Goal: Task Accomplishment & Management: Manage account settings

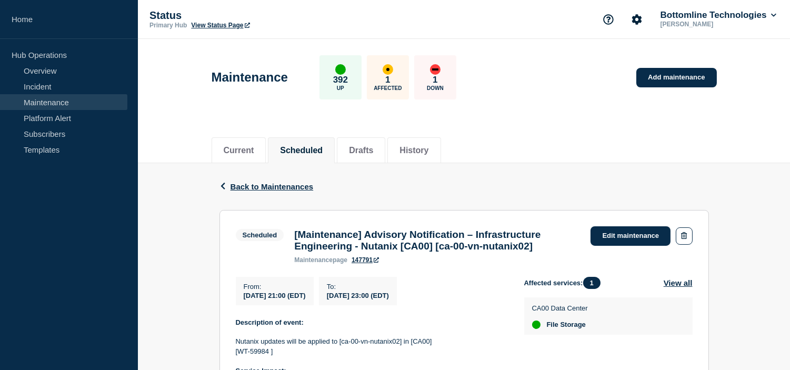
click at [254, 191] on div "Back Back to Maintenances" at bounding box center [463, 186] width 489 height 47
click at [254, 182] on span "Back to Maintenances" at bounding box center [271, 186] width 83 height 9
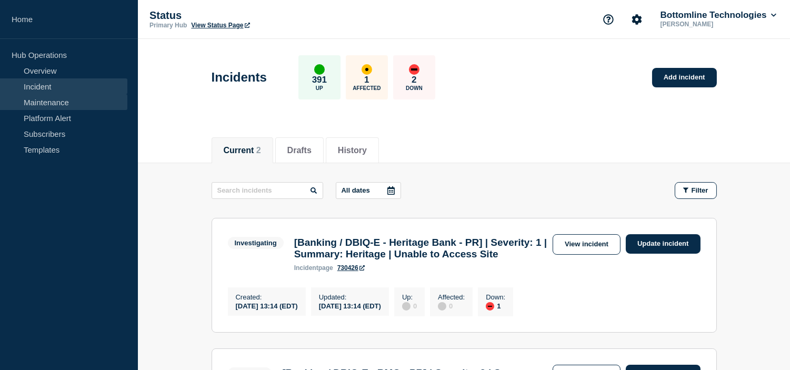
click at [69, 108] on link "Maintenance" at bounding box center [63, 102] width 127 height 16
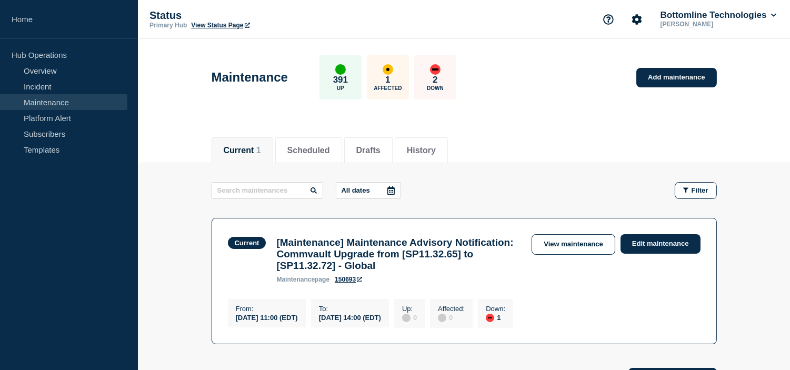
click at [645, 34] on div "Status Primary Hub View Status Page Bottomline Technologies Ashok Mothukuri" at bounding box center [464, 19] width 652 height 39
click at [307, 146] on button "Scheduled" at bounding box center [308, 150] width 43 height 9
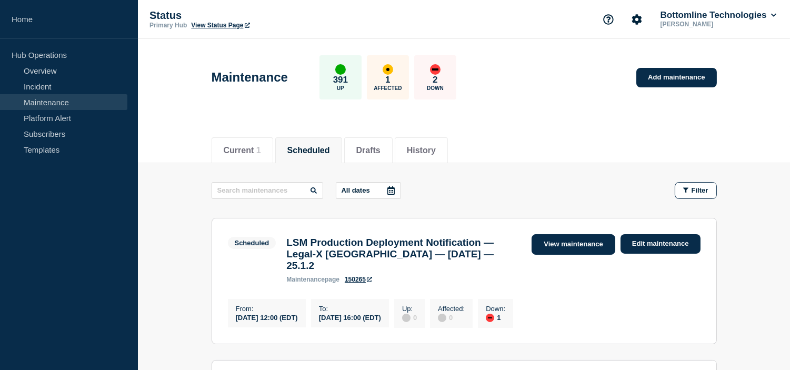
click at [581, 242] on link "View maintenance" at bounding box center [572, 244] width 83 height 21
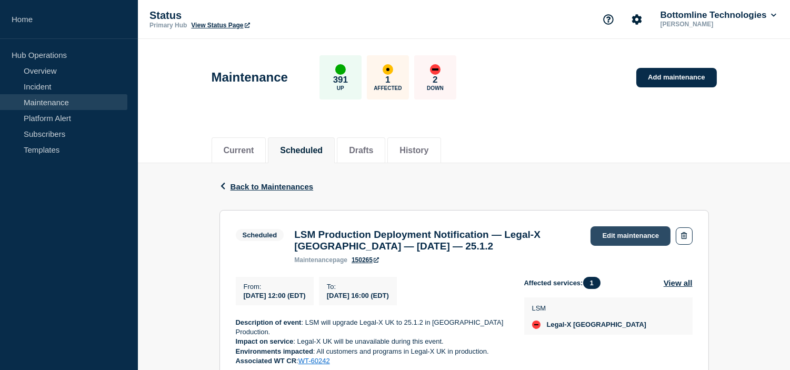
click at [621, 235] on link "Edit maintenance" at bounding box center [630, 235] width 80 height 19
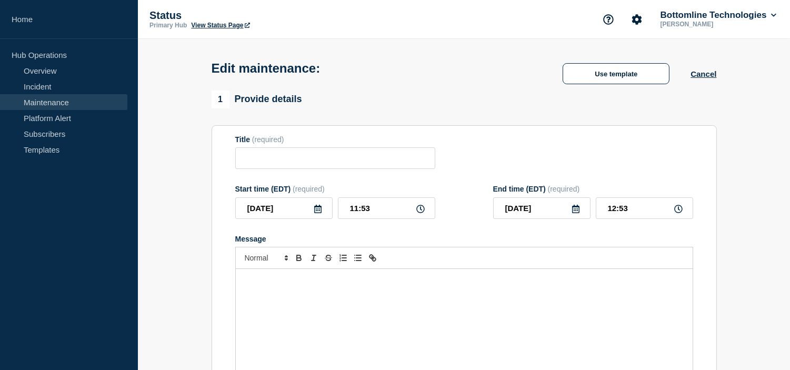
type input "LSM Production Deployment Notification — Legal-X UK — October 9, 2025 — 25.1.2"
type input "12:00"
type input "16:00"
checkbox input "true"
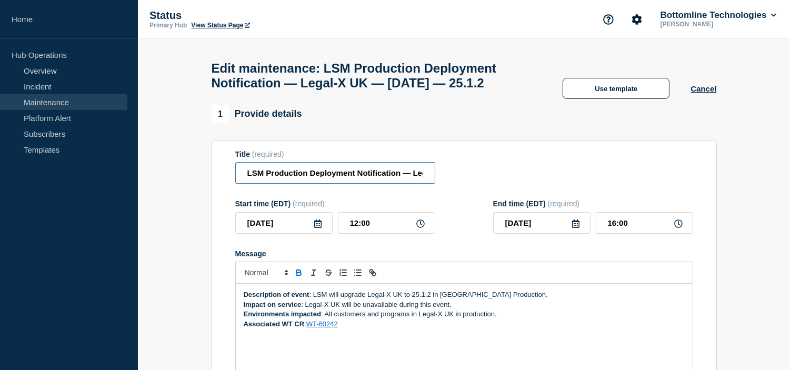
click at [246, 184] on input "LSM Production Deployment Notification — Legal-X UK — October 9, 2025 — 25.1.2" at bounding box center [335, 173] width 200 height 22
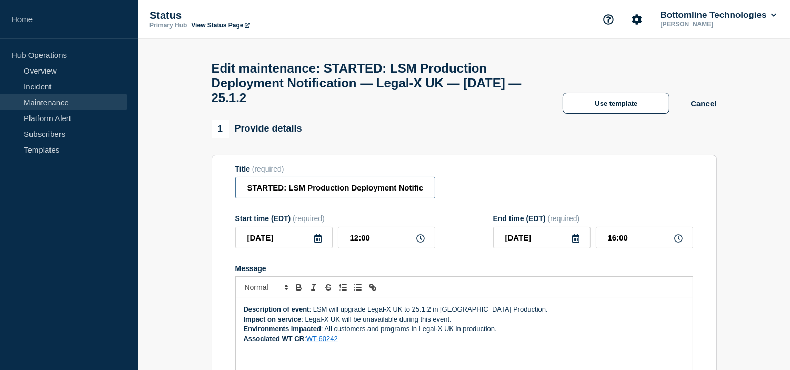
type input "STARTED: LSM Production Deployment Notification — Legal-X UK — [DATE] — 25.1.2"
click at [244, 313] on strong "Description of event" at bounding box center [277, 309] width 66 height 8
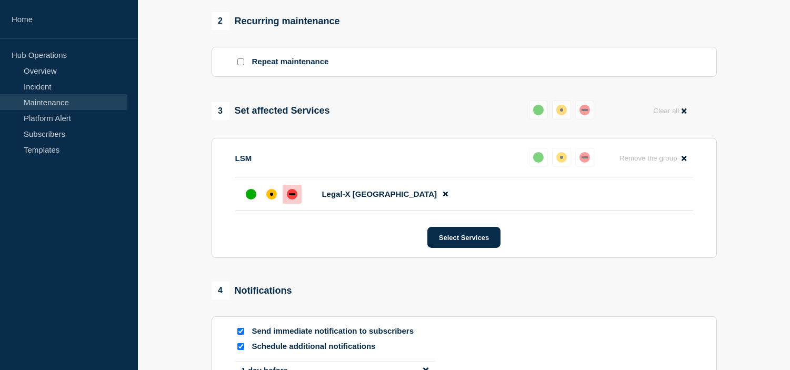
scroll to position [585, 0]
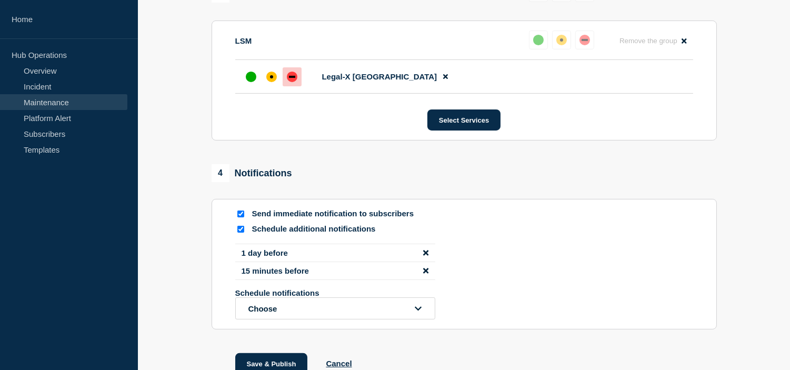
click at [240, 233] on input "Schedule additional notifications" at bounding box center [240, 229] width 7 height 7
checkbox input "false"
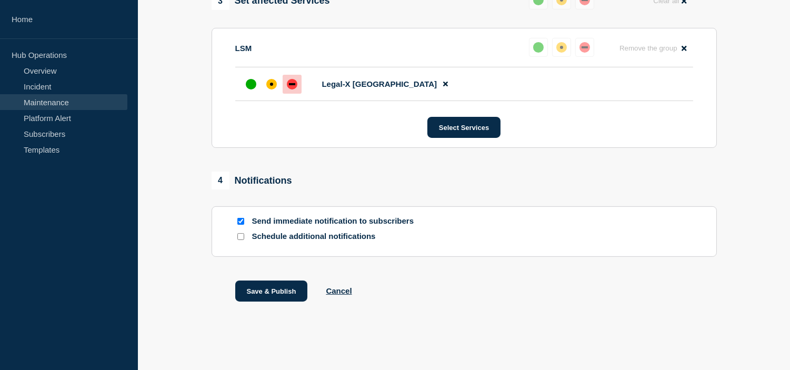
scroll to position [588, 0]
click at [270, 296] on button "Save & Publish" at bounding box center [271, 290] width 73 height 21
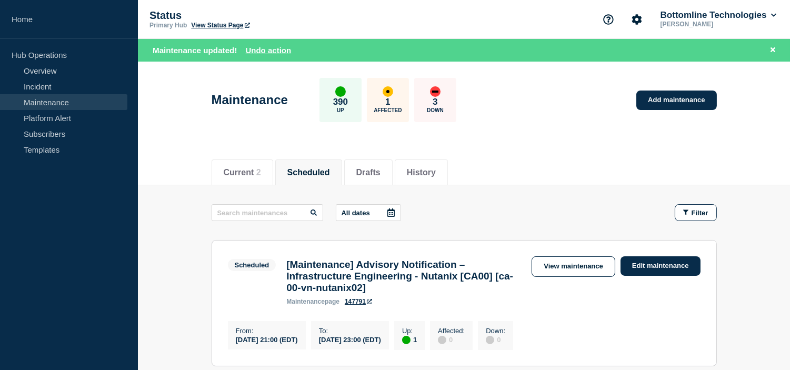
click at [521, 136] on header "Maintenance 390 Up 1 Affected 3 Down Add maintenance" at bounding box center [464, 106] width 652 height 88
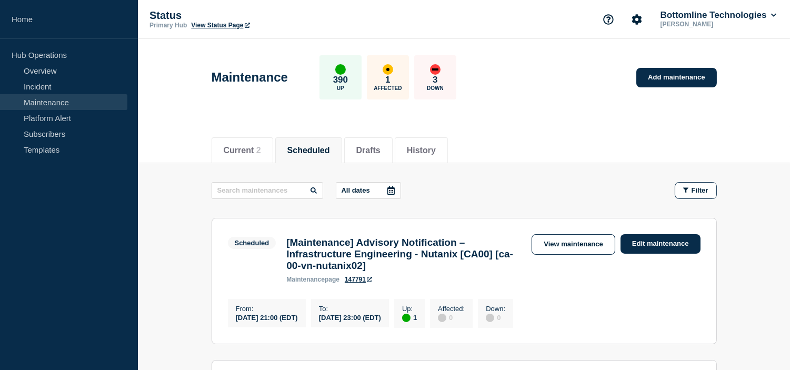
click at [508, 157] on div "Current 2 Scheduled Drafts History" at bounding box center [464, 145] width 505 height 36
click at [234, 152] on button "Current 2" at bounding box center [242, 150] width 37 height 9
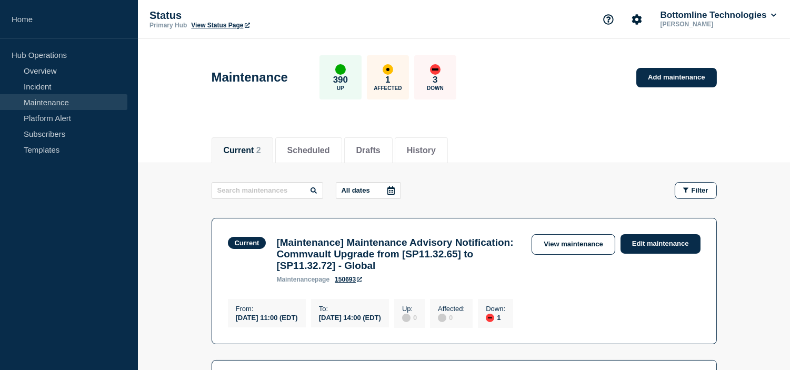
click at [529, 117] on header "Maintenance 390 Up 1 Affected 3 Down Add maintenance" at bounding box center [464, 83] width 652 height 88
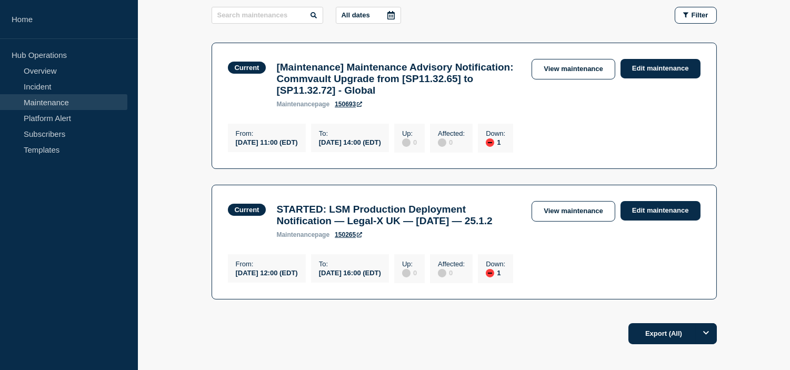
scroll to position [58, 0]
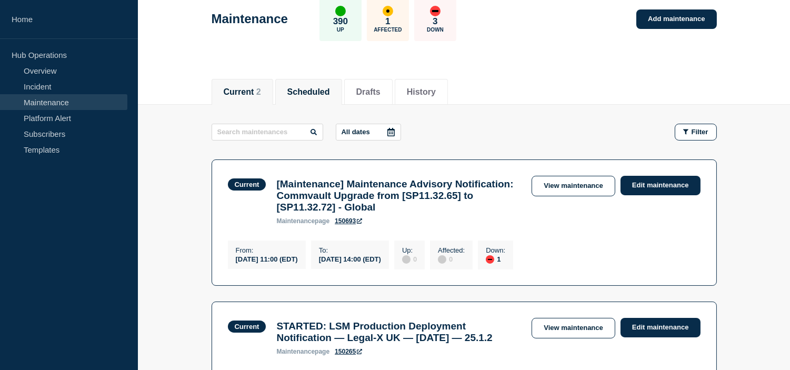
click at [307, 92] on button "Scheduled" at bounding box center [308, 91] width 43 height 9
